Goal: Task Accomplishment & Management: Complete application form

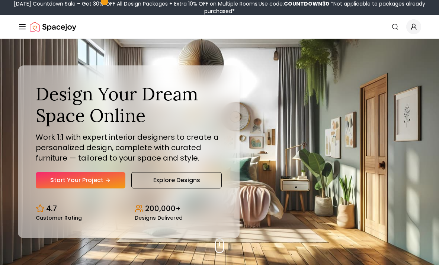
click at [121, 188] on link "Start Your Project" at bounding box center [81, 180] width 90 height 16
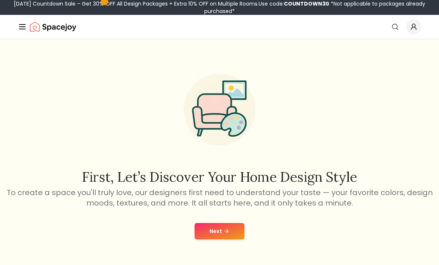
click at [241, 232] on button "Next" at bounding box center [219, 231] width 50 height 16
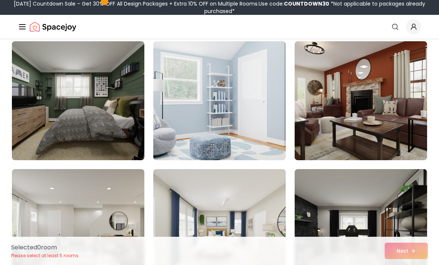
scroll to position [3511, 0]
click at [257, 140] on img at bounding box center [219, 101] width 132 height 119
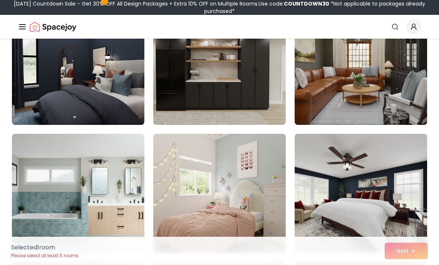
scroll to position [3030, 0]
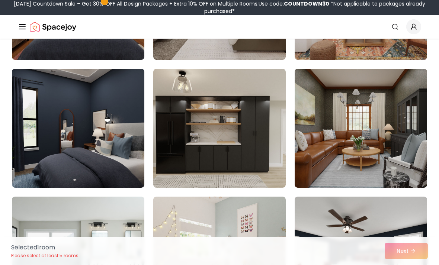
click at [265, 228] on img at bounding box center [219, 256] width 132 height 119
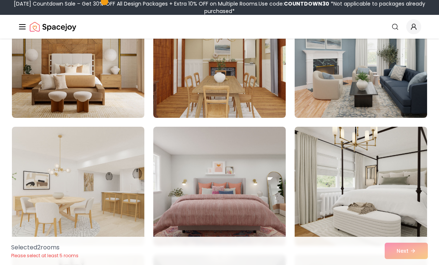
click at [118, 203] on img at bounding box center [78, 186] width 132 height 119
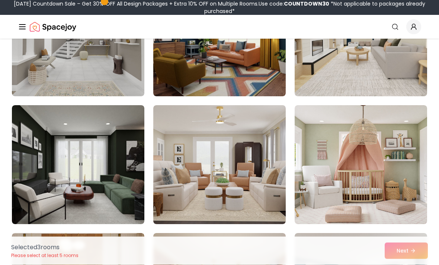
scroll to position [1660, 0]
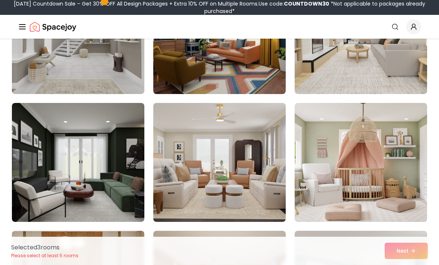
click at [399, 122] on img at bounding box center [360, 162] width 132 height 119
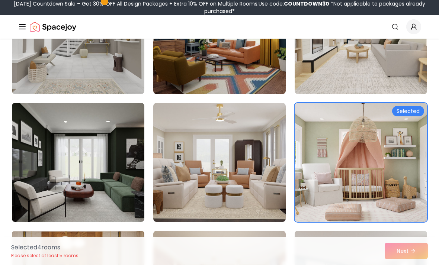
click at [276, 168] on img at bounding box center [219, 162] width 132 height 119
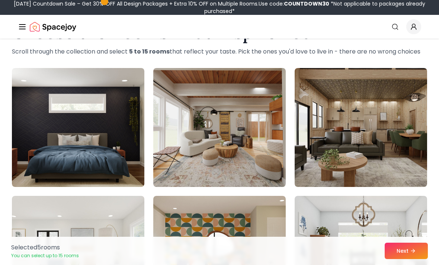
scroll to position [0, 0]
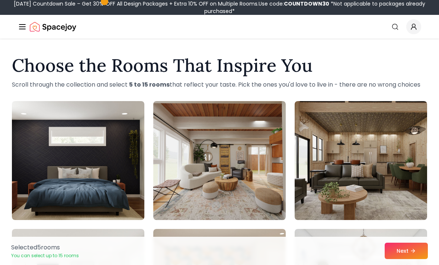
click at [420, 252] on button "Next" at bounding box center [405, 251] width 43 height 16
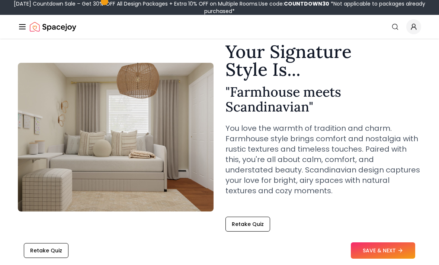
scroll to position [29, 0]
click at [64, 258] on button "Retake Quiz" at bounding box center [46, 250] width 45 height 15
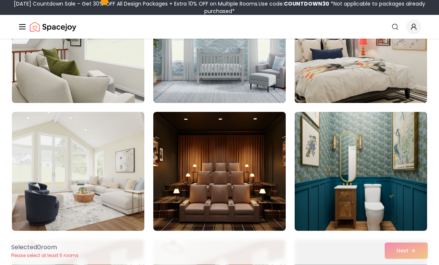
scroll to position [629, 0]
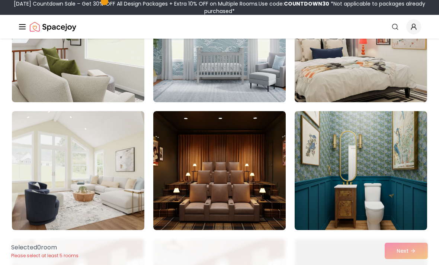
click at [284, 78] on img at bounding box center [219, 42] width 132 height 119
click at [253, 74] on img at bounding box center [219, 42] width 132 height 119
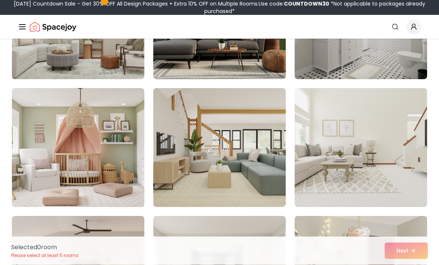
scroll to position [1164, 0]
click at [136, 161] on img at bounding box center [78, 147] width 132 height 119
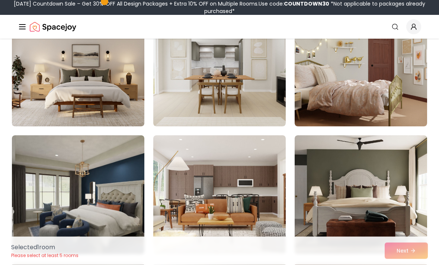
scroll to position [1372, 0]
click at [418, 80] on img at bounding box center [360, 66] width 132 height 119
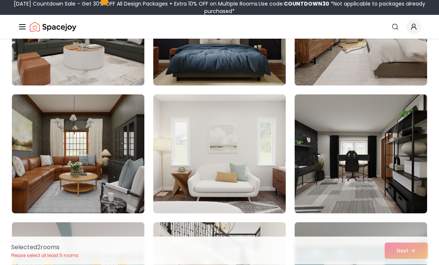
scroll to position [1673, 0]
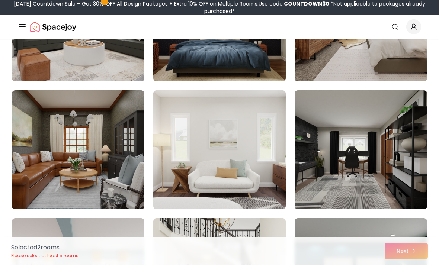
click at [276, 130] on img at bounding box center [219, 149] width 132 height 119
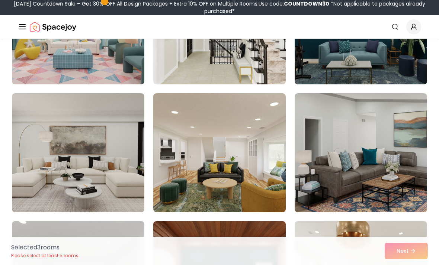
click at [65, 72] on img at bounding box center [78, 24] width 132 height 119
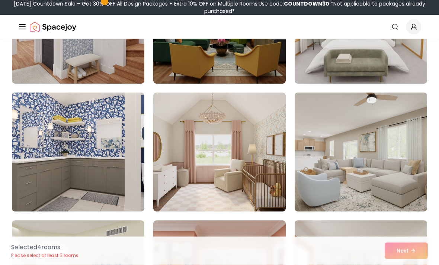
scroll to position [2438, 0]
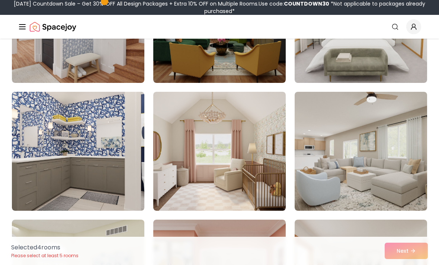
click at [274, 140] on img at bounding box center [219, 151] width 132 height 119
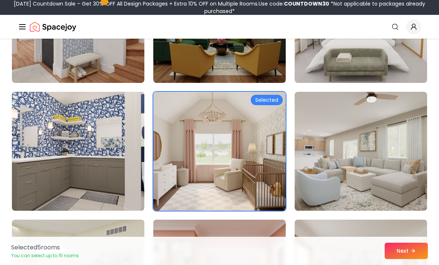
click at [367, 142] on img at bounding box center [360, 151] width 132 height 119
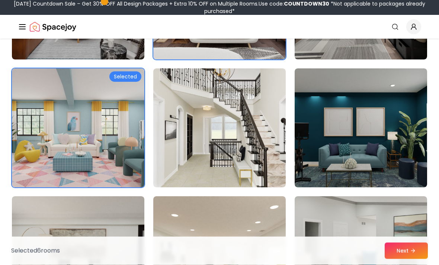
scroll to position [1822, 0]
click at [55, 123] on img at bounding box center [78, 127] width 132 height 119
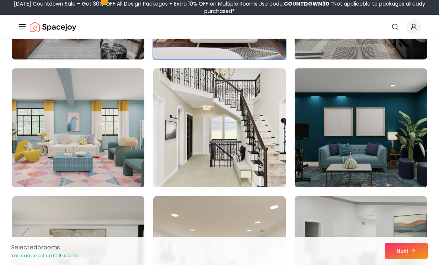
click at [423, 243] on button "Next" at bounding box center [405, 251] width 43 height 16
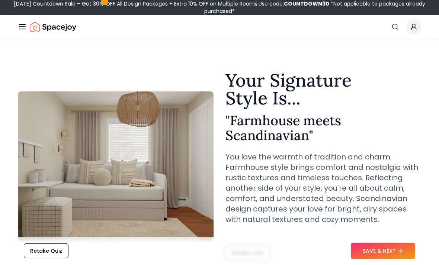
click at [410, 239] on div "Retake Quiz SAVE & NEXT" at bounding box center [219, 251] width 427 height 28
click at [410, 237] on div "Retake Quiz SAVE & NEXT" at bounding box center [219, 251] width 427 height 28
click at [402, 238] on div "Retake Quiz SAVE & NEXT" at bounding box center [219, 251] width 427 height 28
click at [391, 251] on button "SAVE & NEXT" at bounding box center [382, 251] width 64 height 16
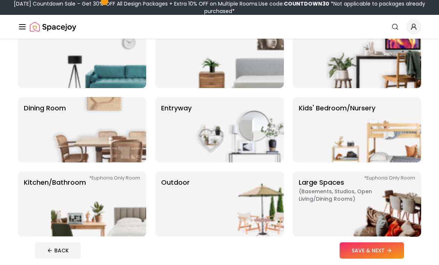
click at [396, 146] on img at bounding box center [373, 129] width 95 height 65
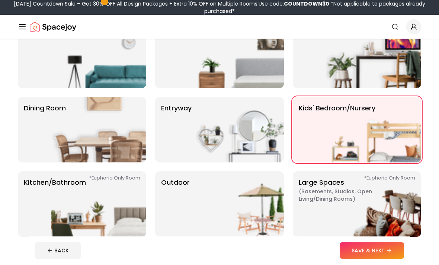
scroll to position [80, 0]
click at [393, 148] on img at bounding box center [373, 129] width 95 height 65
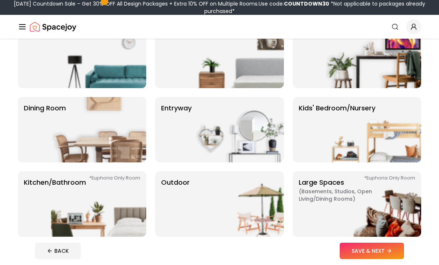
click at [397, 138] on img at bounding box center [373, 129] width 95 height 65
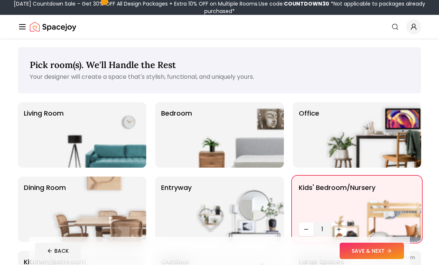
scroll to position [0, 0]
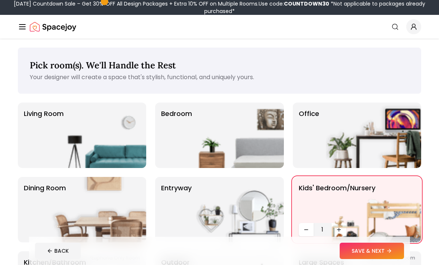
click at [259, 127] on img at bounding box center [235, 135] width 95 height 65
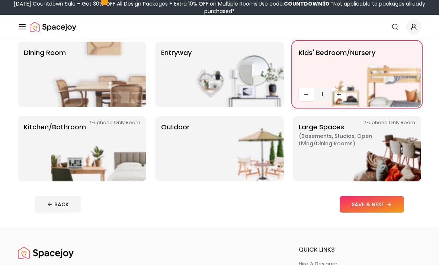
click at [377, 197] on button "SAVE & NEXT" at bounding box center [371, 205] width 64 height 16
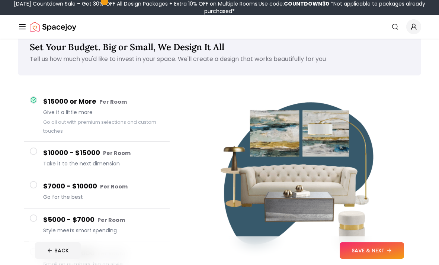
scroll to position [18, 0]
click at [380, 258] on img at bounding box center [300, 173] width 179 height 179
click at [381, 259] on button "SAVE & NEXT" at bounding box center [371, 251] width 64 height 16
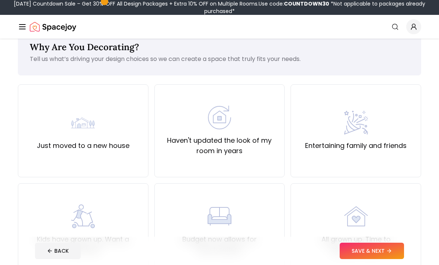
click at [250, 135] on div "Haven't updated the look of my room in years" at bounding box center [220, 131] width 118 height 51
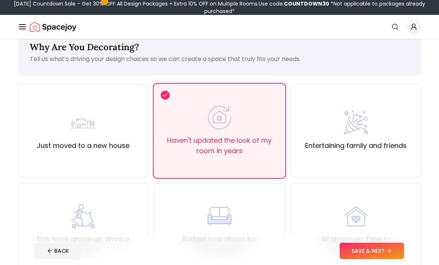
click at [400, 259] on button "SAVE & NEXT" at bounding box center [371, 251] width 64 height 16
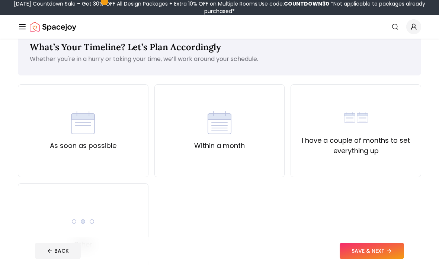
click at [129, 138] on div "As soon as possible" at bounding box center [83, 130] width 130 height 93
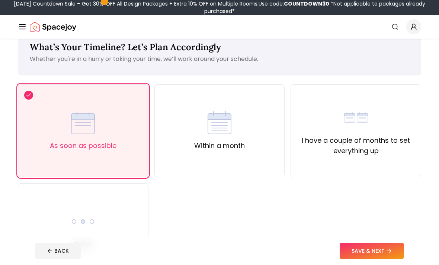
click at [284, 138] on div "Within a month" at bounding box center [219, 130] width 130 height 93
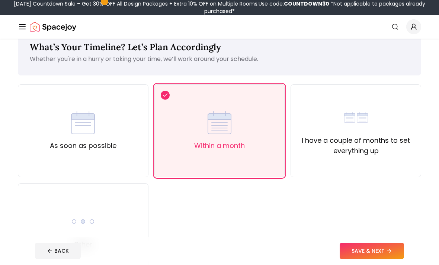
click at [113, 142] on label "As soon as possible" at bounding box center [83, 145] width 67 height 10
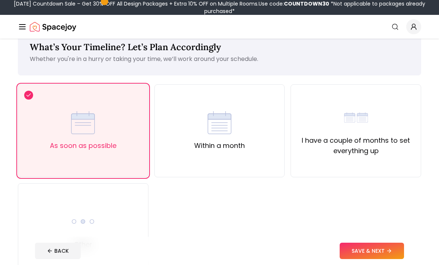
click at [400, 259] on button "SAVE & NEXT" at bounding box center [371, 251] width 64 height 16
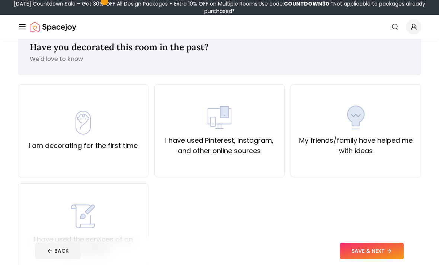
click at [126, 139] on div "I am decorating for the first time" at bounding box center [83, 131] width 109 height 40
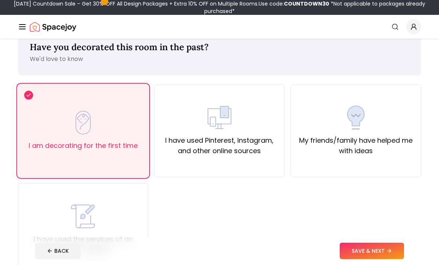
click at [398, 264] on footer "BACK SAVE & NEXT" at bounding box center [219, 251] width 381 height 28
click at [386, 259] on button "SAVE & NEXT" at bounding box center [371, 251] width 64 height 16
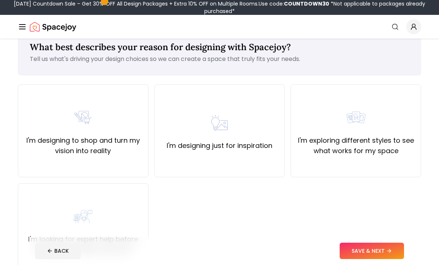
click at [16, 24] on div "Spacejoy Search How It Works Design Portfolio Pricing AI Design Shop Search Sta…" at bounding box center [219, 27] width 439 height 24
click at [135, 150] on label "I'm designing to shop and turn my vision into reality" at bounding box center [83, 145] width 118 height 21
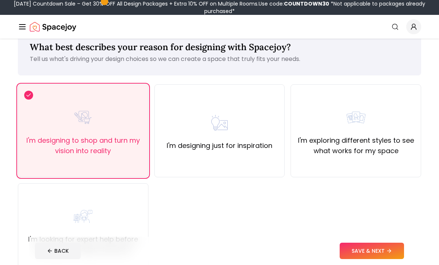
click at [392, 264] on footer "BACK SAVE & NEXT" at bounding box center [219, 251] width 381 height 28
click at [394, 259] on button "SAVE & NEXT" at bounding box center [371, 251] width 64 height 16
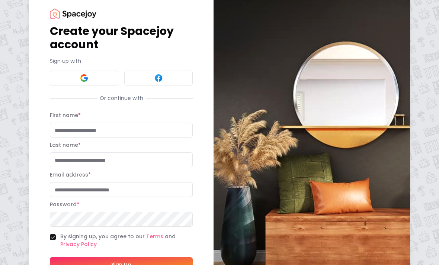
click at [106, 85] on button at bounding box center [84, 78] width 68 height 15
